Goal: Find contact information: Find contact information

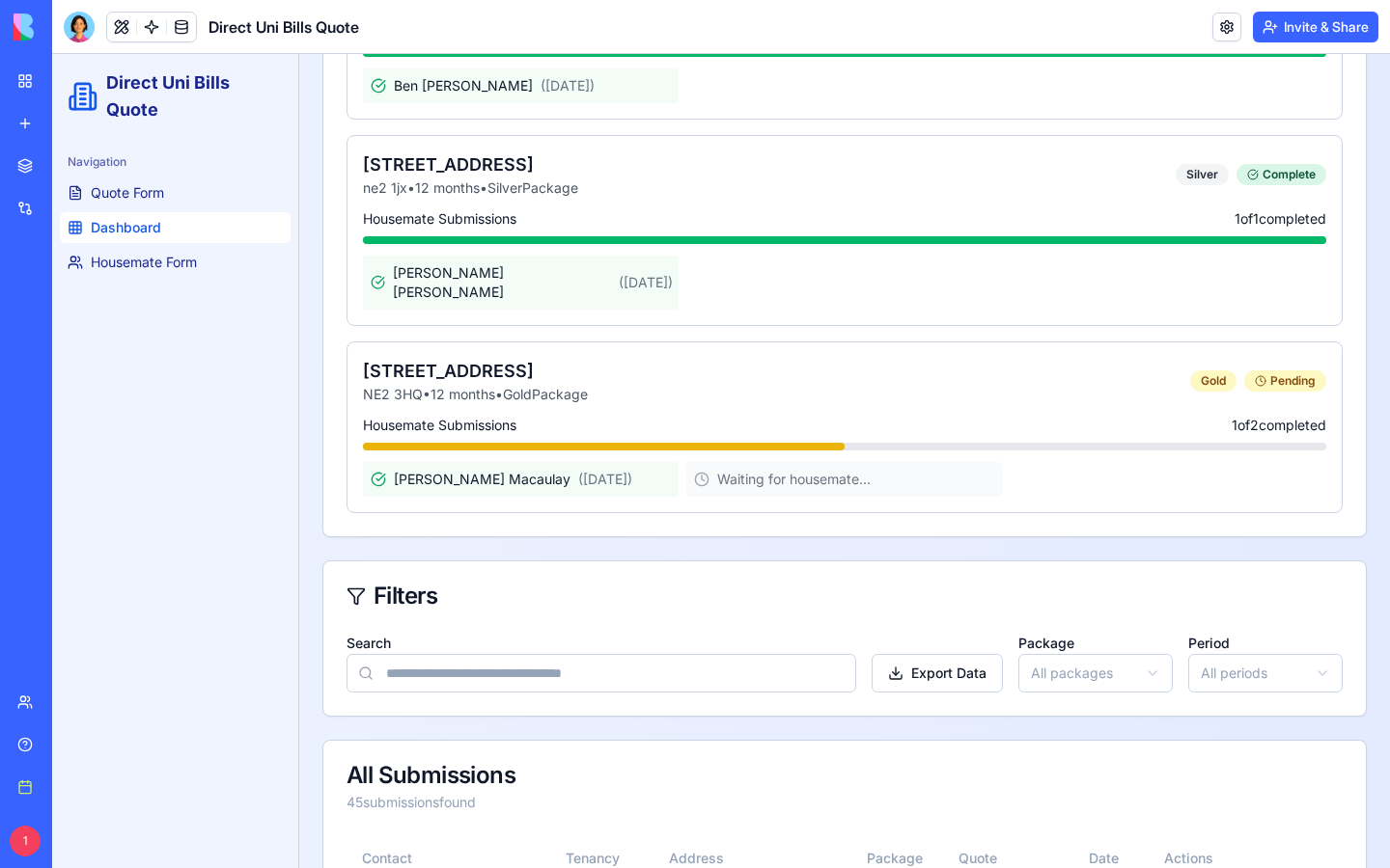
scroll to position [4902, 0]
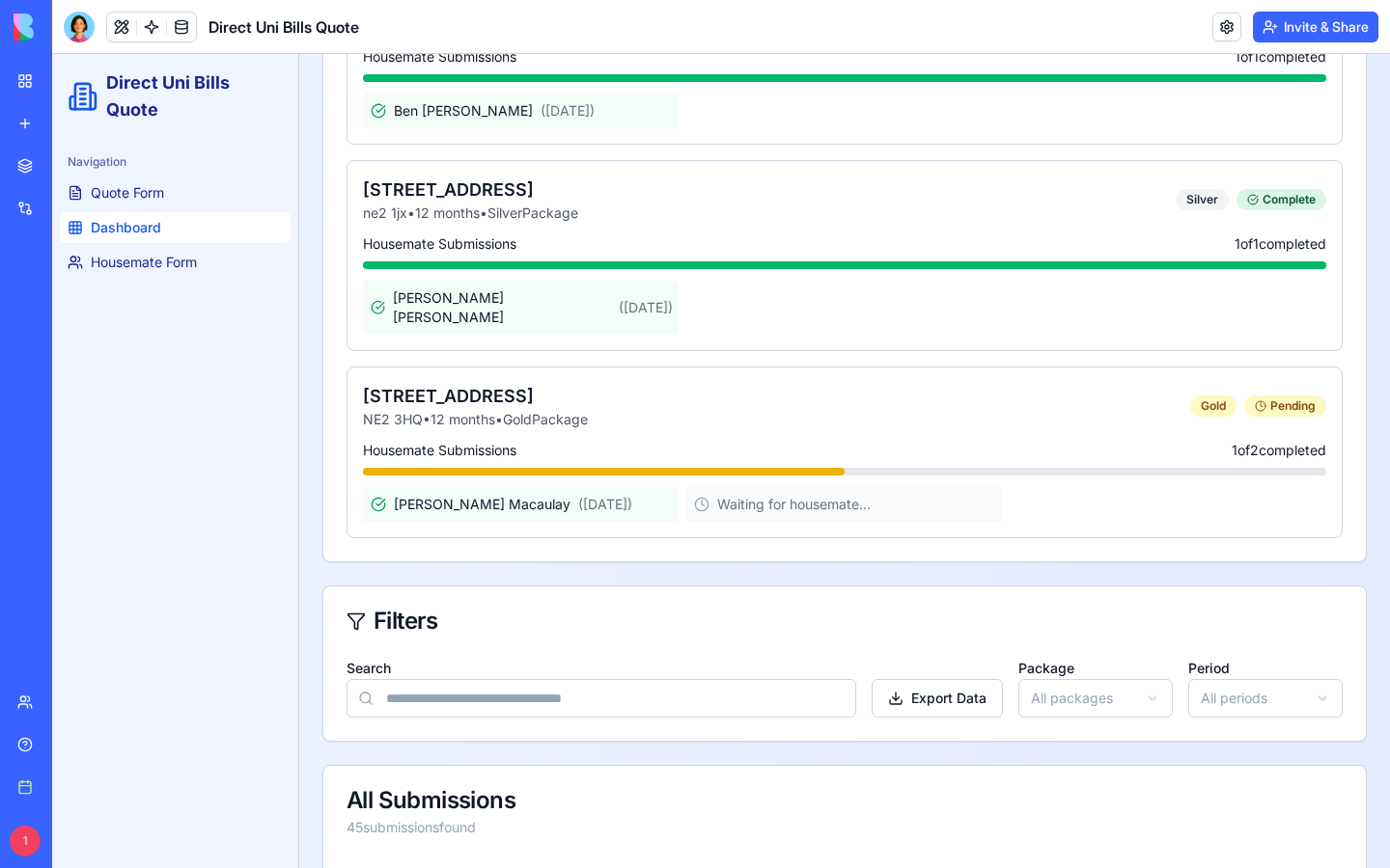
click at [562, 679] on input "Search" at bounding box center [602, 698] width 510 height 39
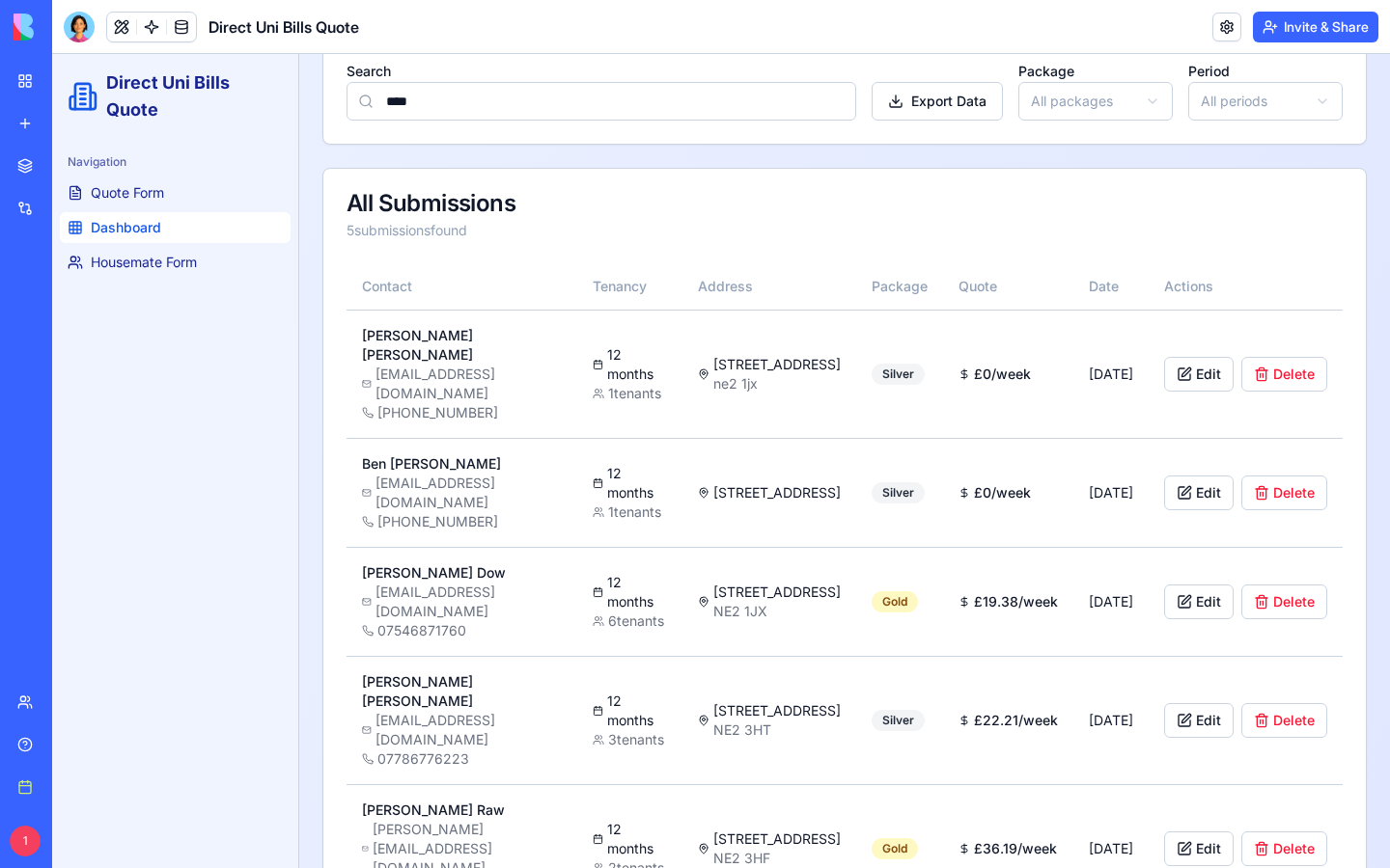
scroll to position [300, 0]
type input "*"
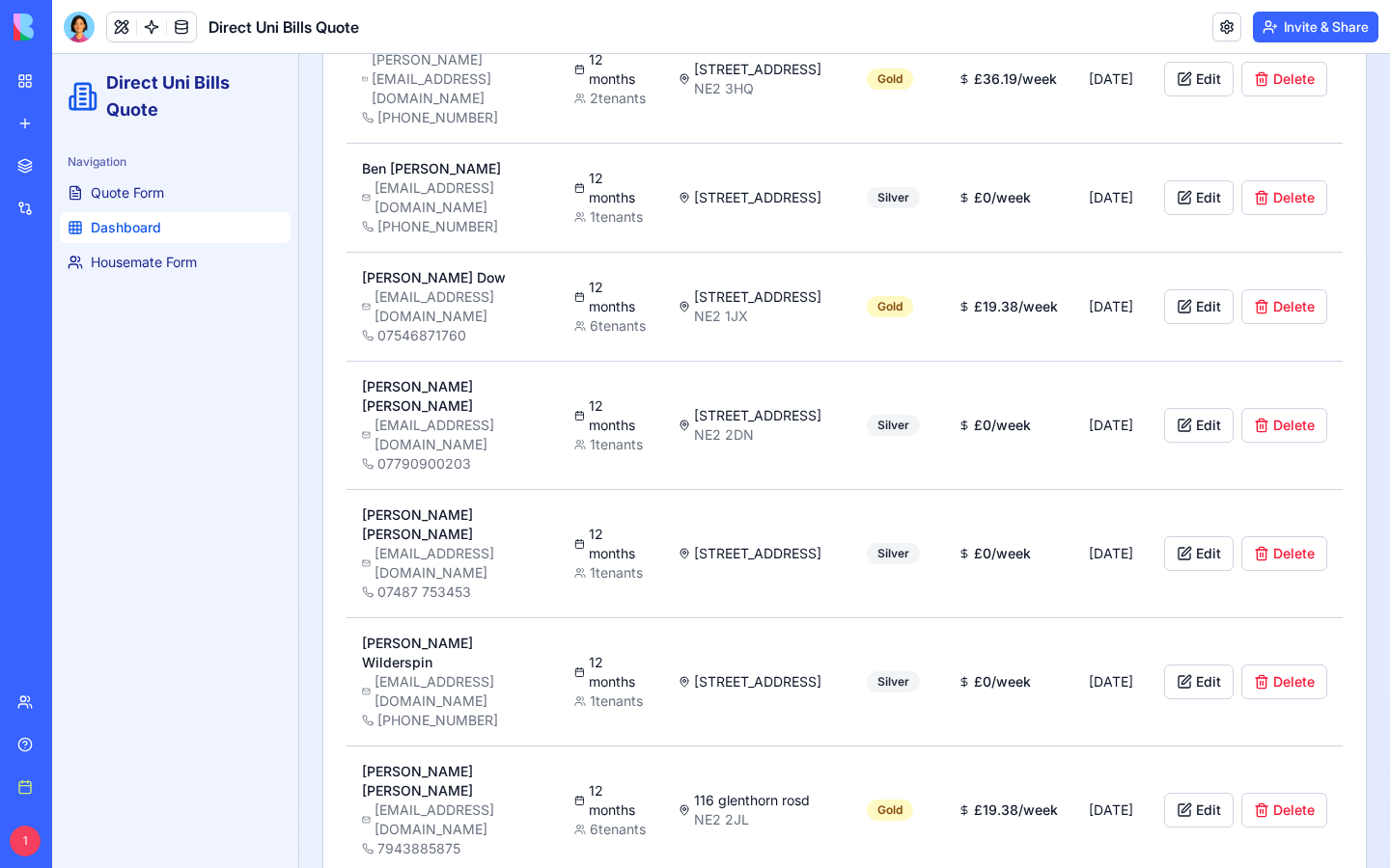
scroll to position [596, 0]
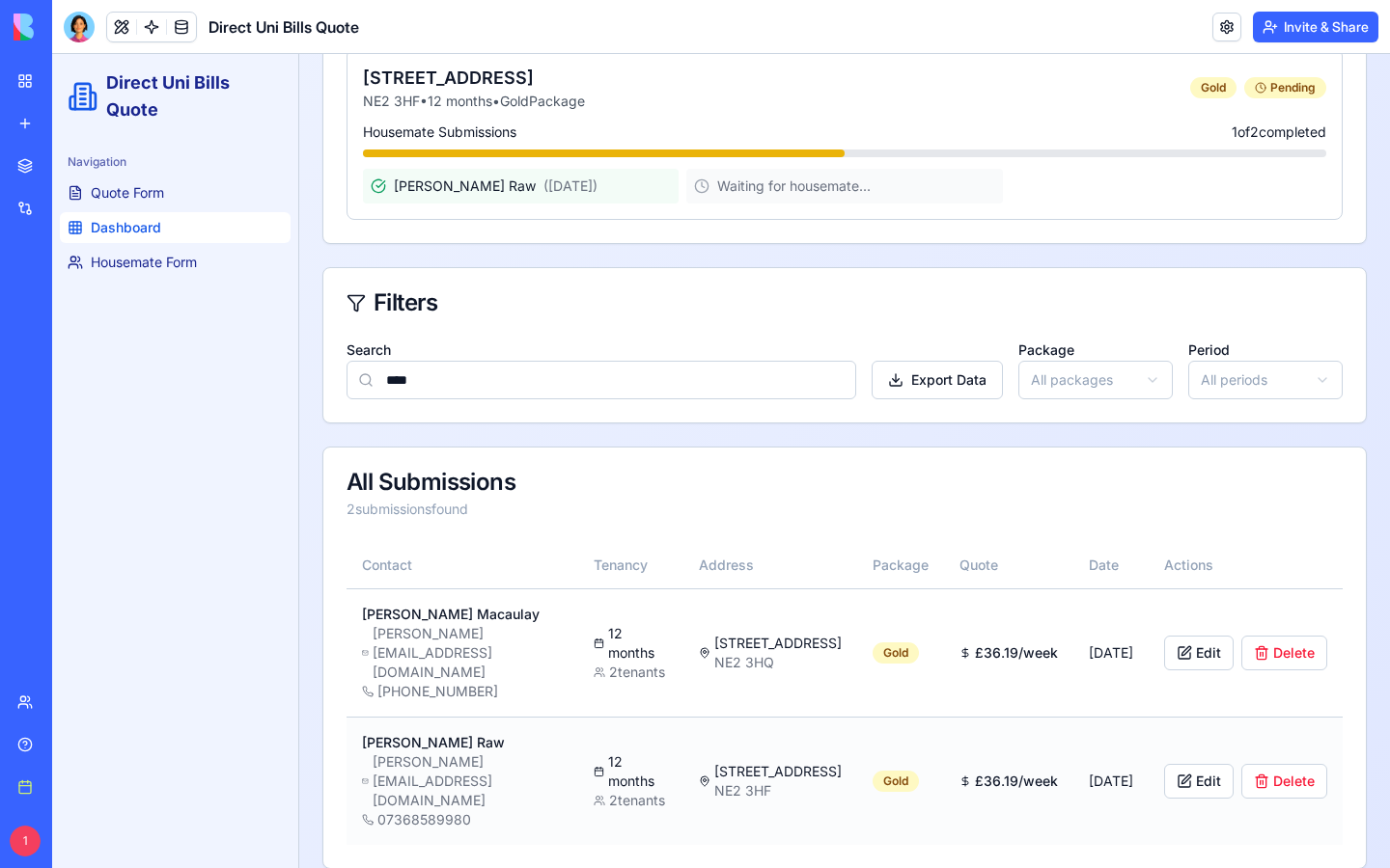
click at [1033, 771] on div "£ 36.19 /week" at bounding box center [1009, 781] width 99 height 20
click at [414, 733] on div "Charles Raw" at bounding box center [461, 743] width 201 height 20
drag, startPoint x: 473, startPoint y: 613, endPoint x: 362, endPoint y: 613, distance: 111.0
click at [362, 613] on div "Myles Macaulay" at bounding box center [461, 614] width 201 height 20
copy div "Myles Macaulay"
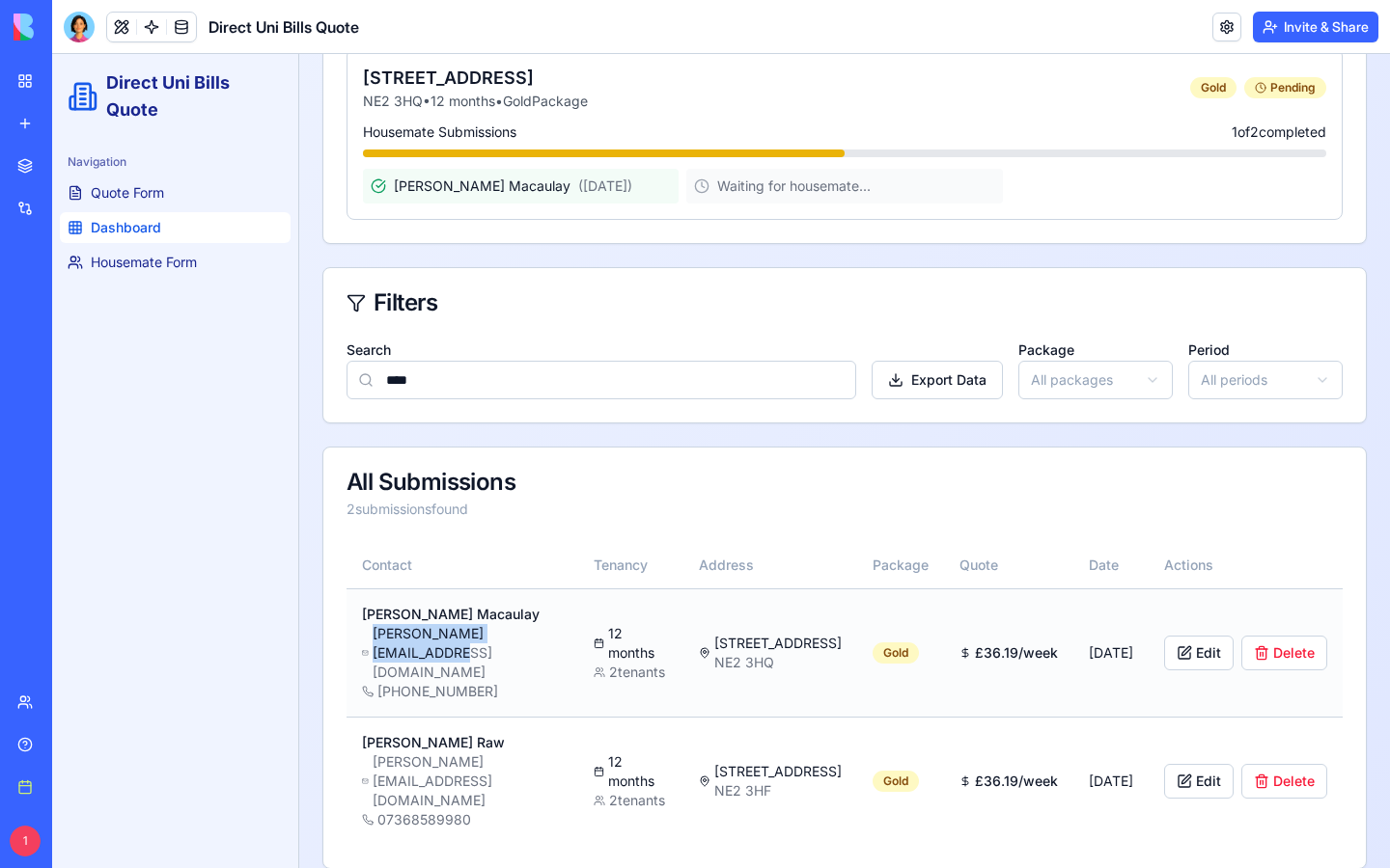
click at [562, 644] on div "myles.macaulay2@gmail.com" at bounding box center [461, 653] width 201 height 58
copy div "myles.macaulay2@gmail.com"
drag, startPoint x: 484, startPoint y: 666, endPoint x: 474, endPoint y: 657, distance: 13.5
click at [474, 682] on div "+447717189316" at bounding box center [461, 692] width 201 height 20
copy div "+447717189316"
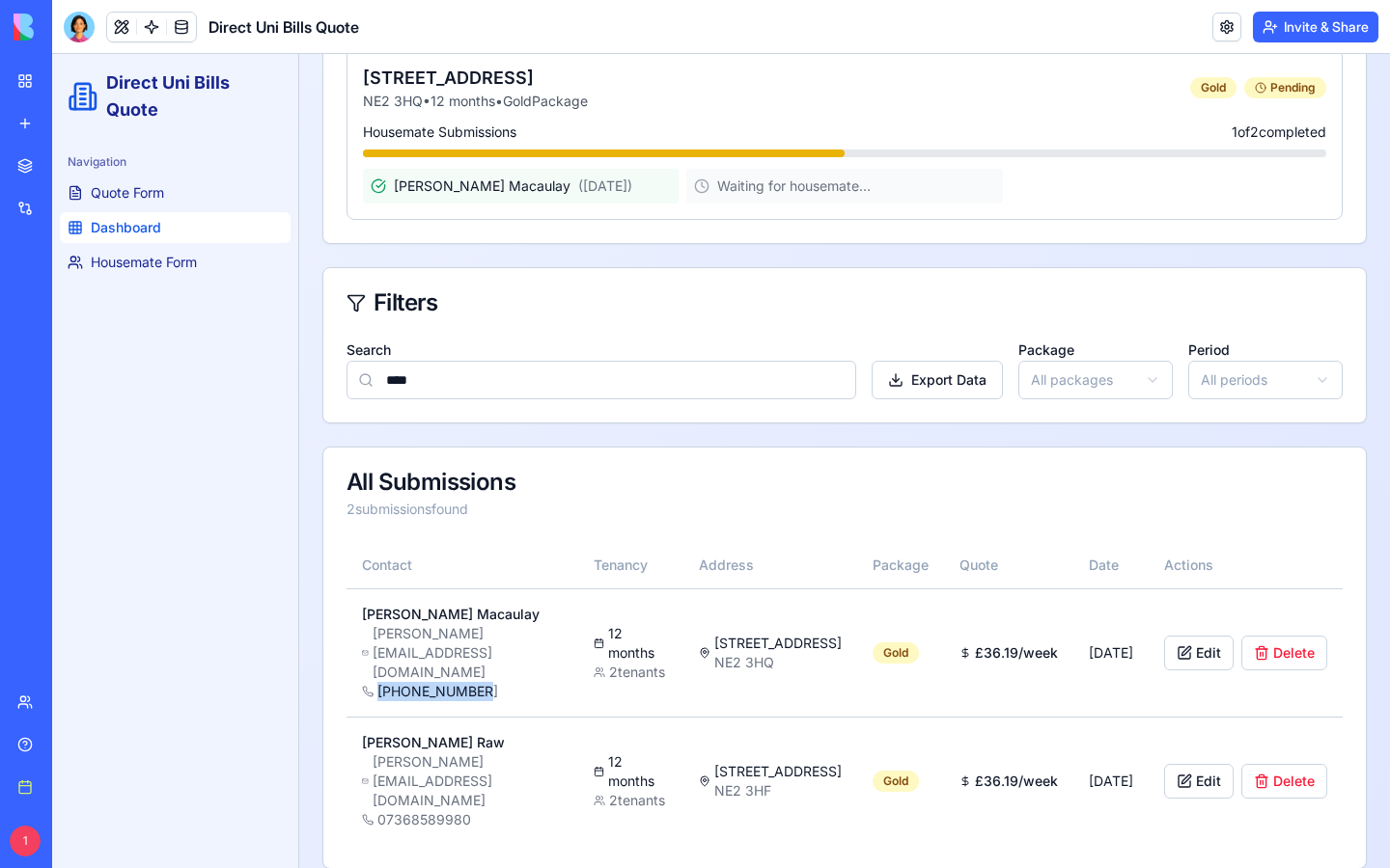
click at [405, 375] on input "****" at bounding box center [602, 379] width 510 height 39
type input "*"
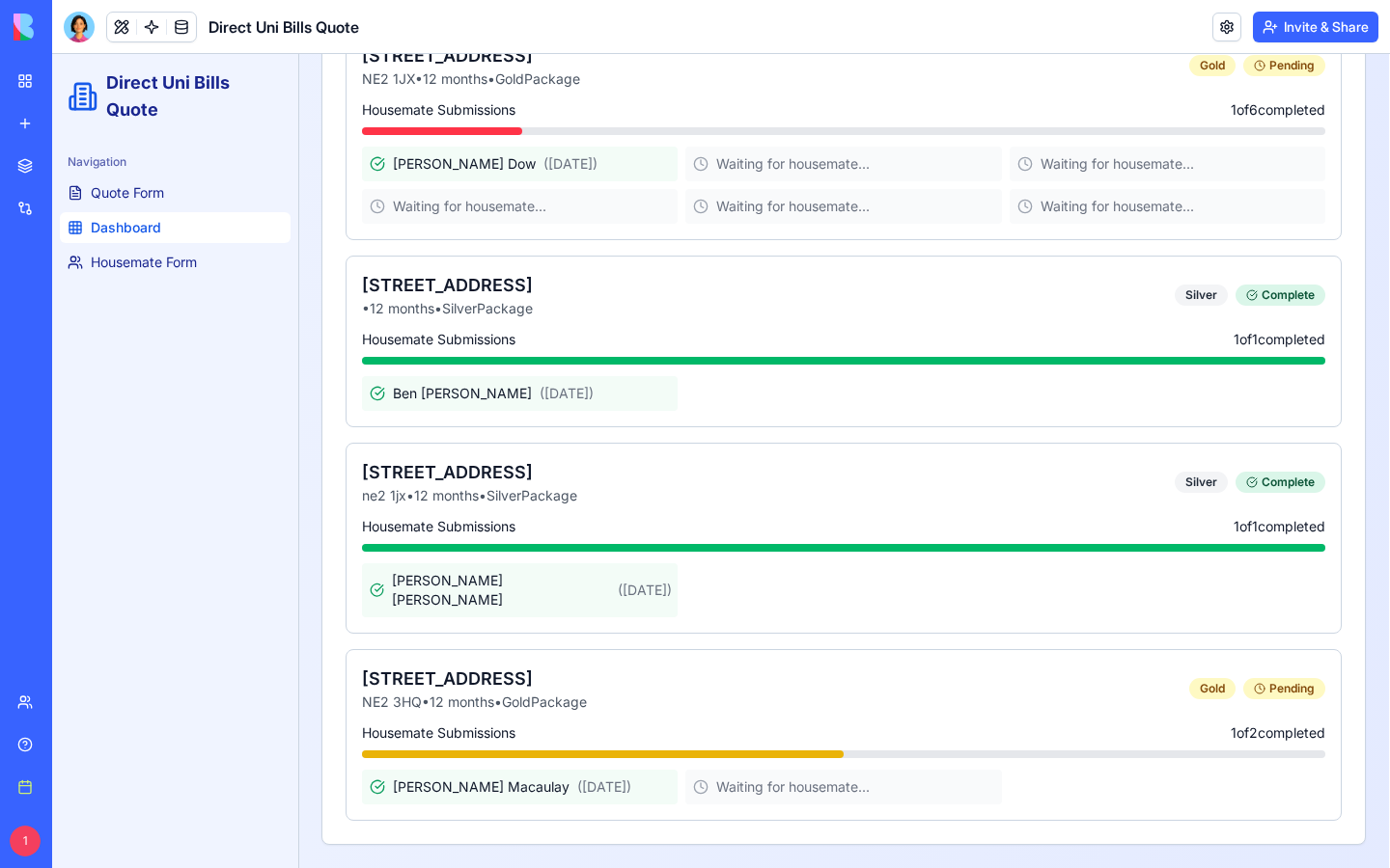
scroll to position [3545, 1]
